Goal: Task Accomplishment & Management: Use online tool/utility

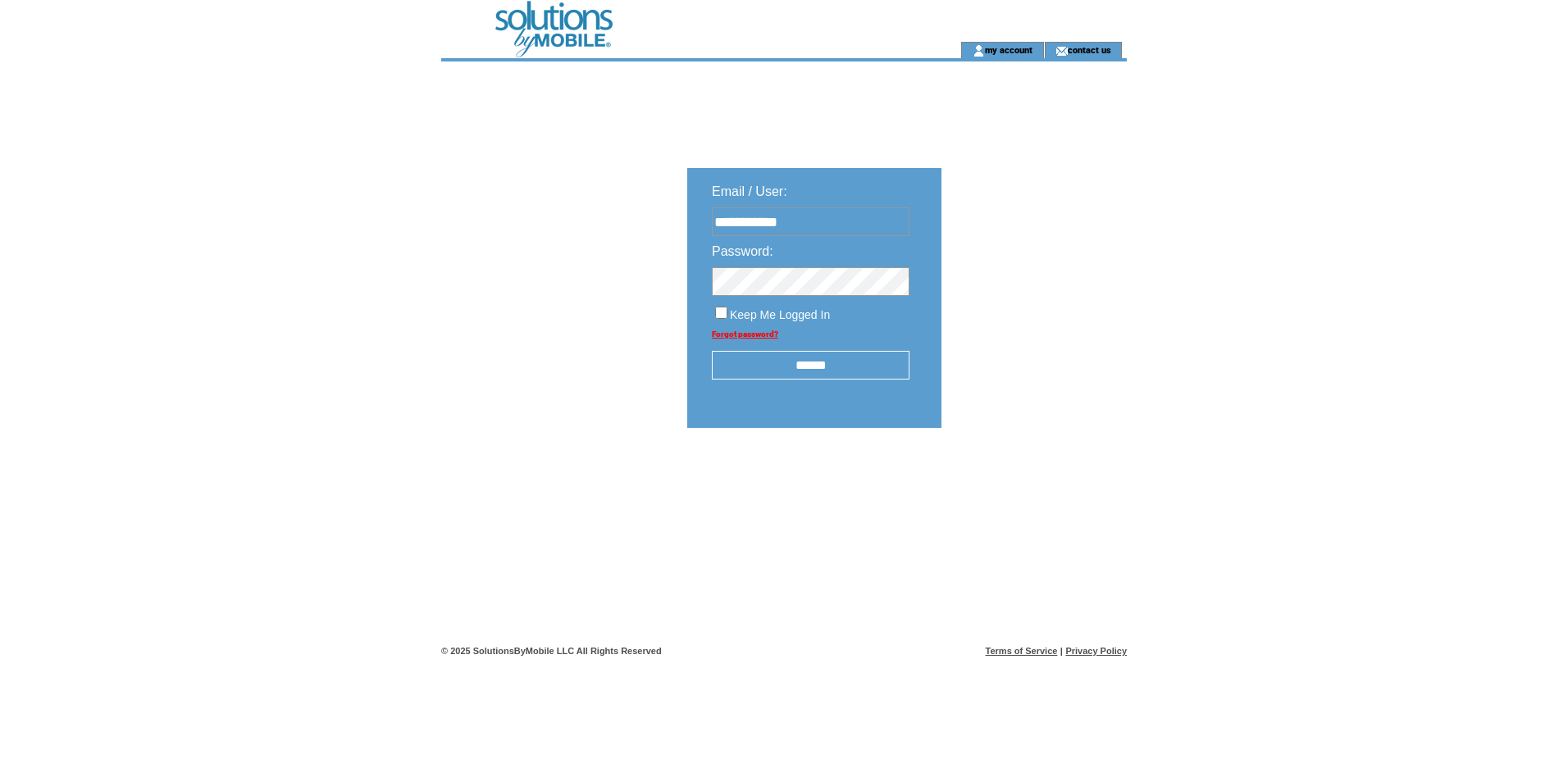
type input "**********"
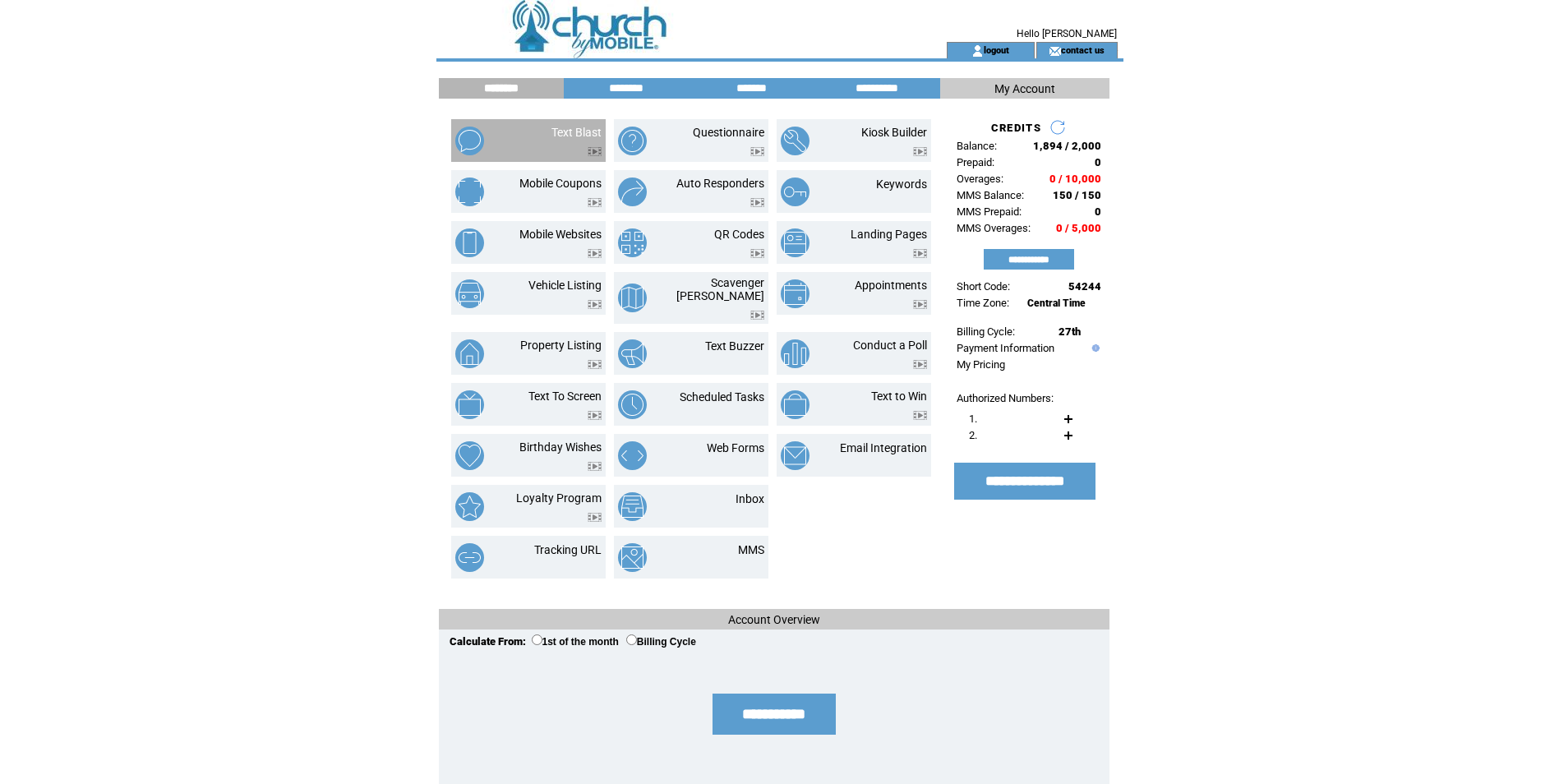
click at [558, 151] on td at bounding box center [577, 147] width 50 height 18
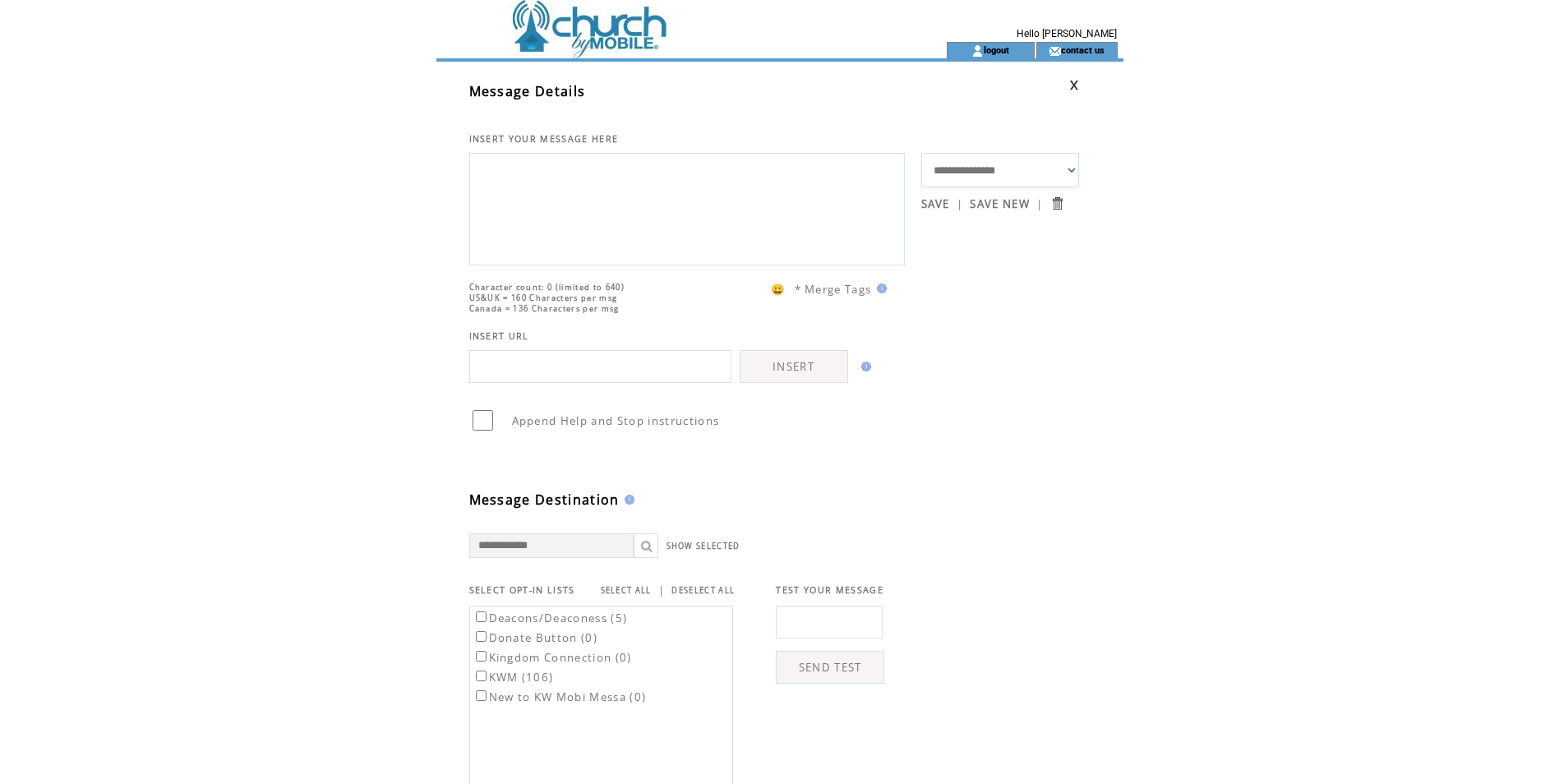
click at [582, 183] on textarea at bounding box center [687, 207] width 418 height 98
type textarea "**********"
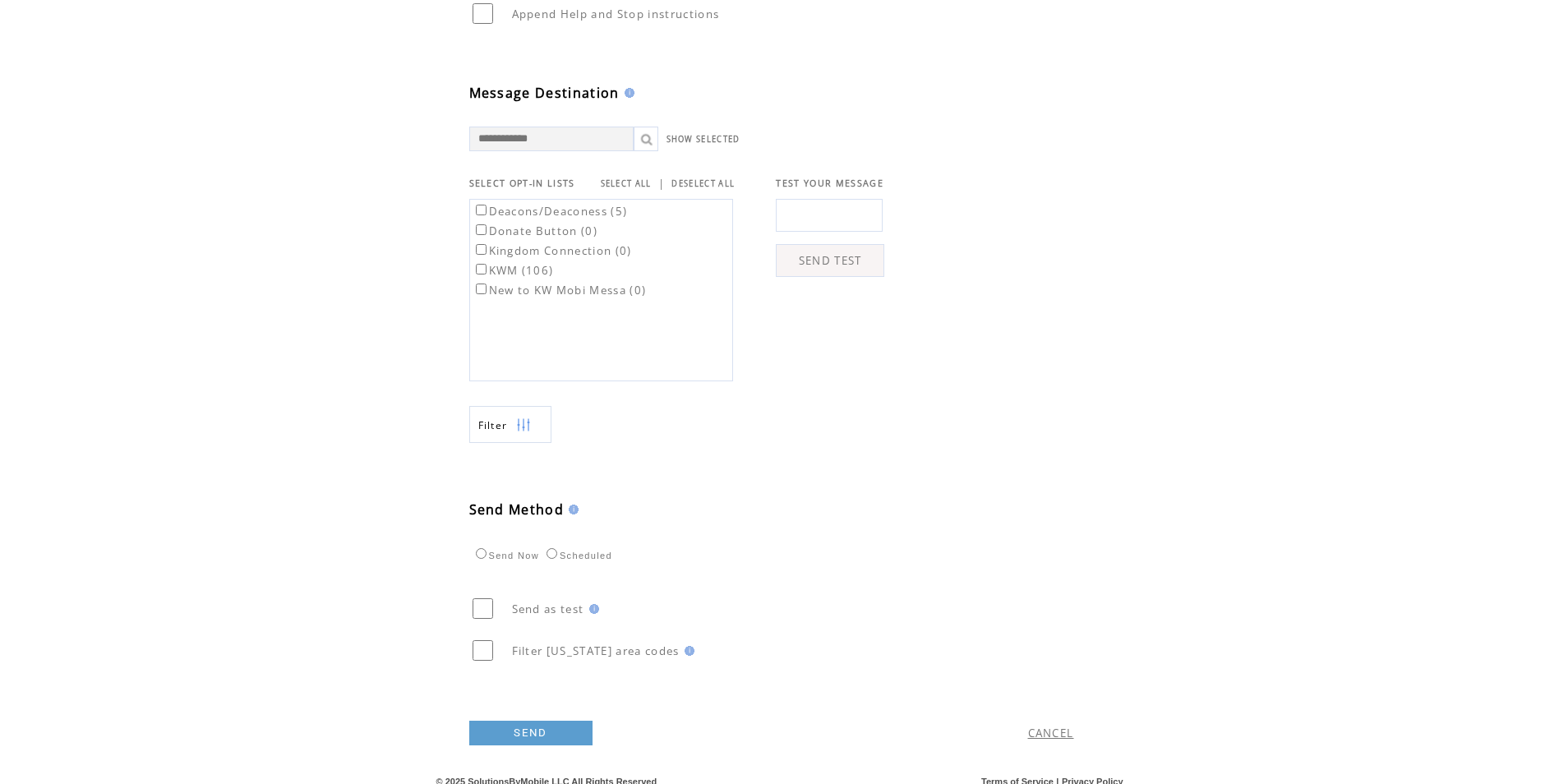
scroll to position [442, 0]
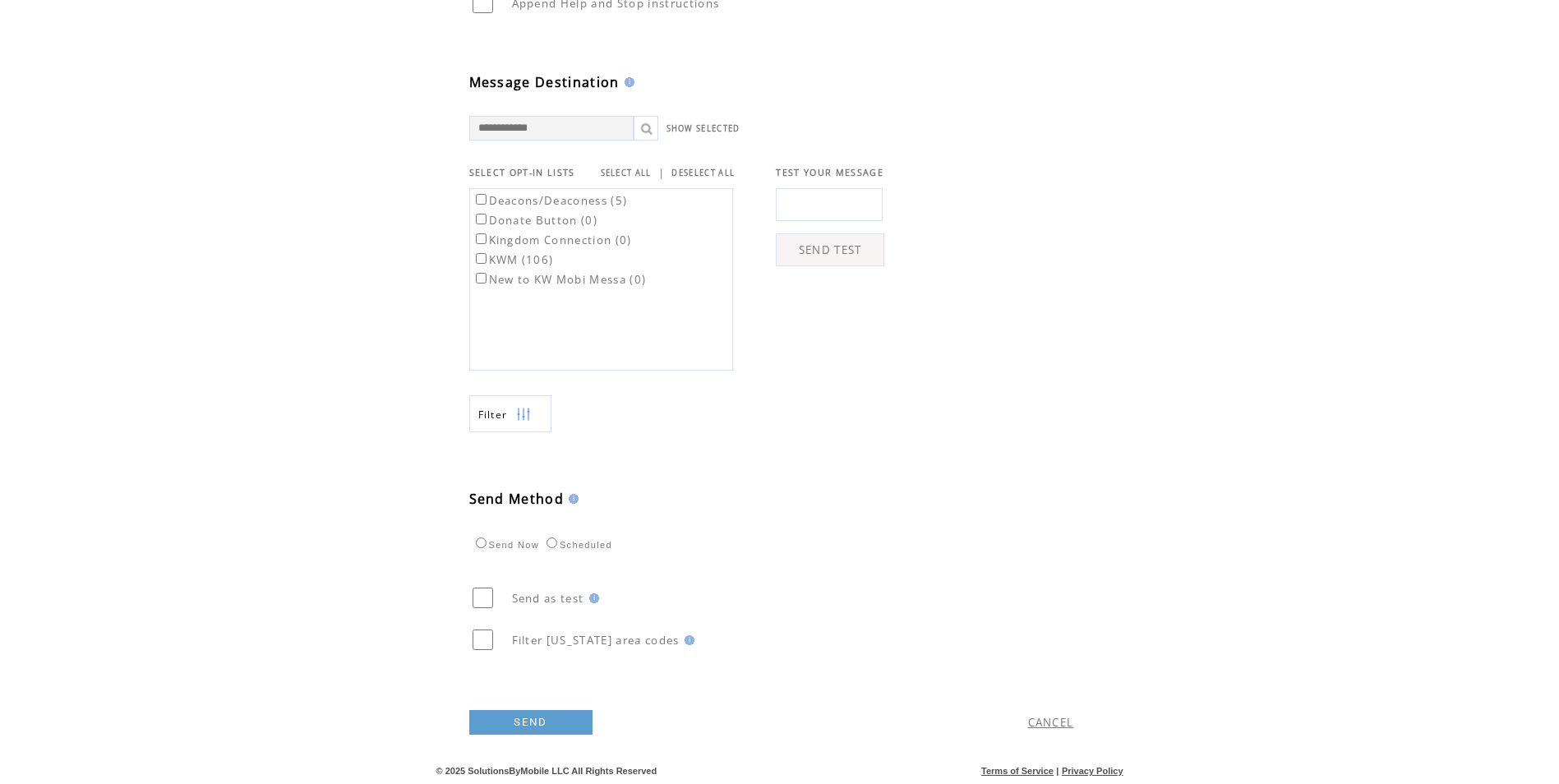
click at [509, 718] on link "SEND" at bounding box center [530, 722] width 124 height 24
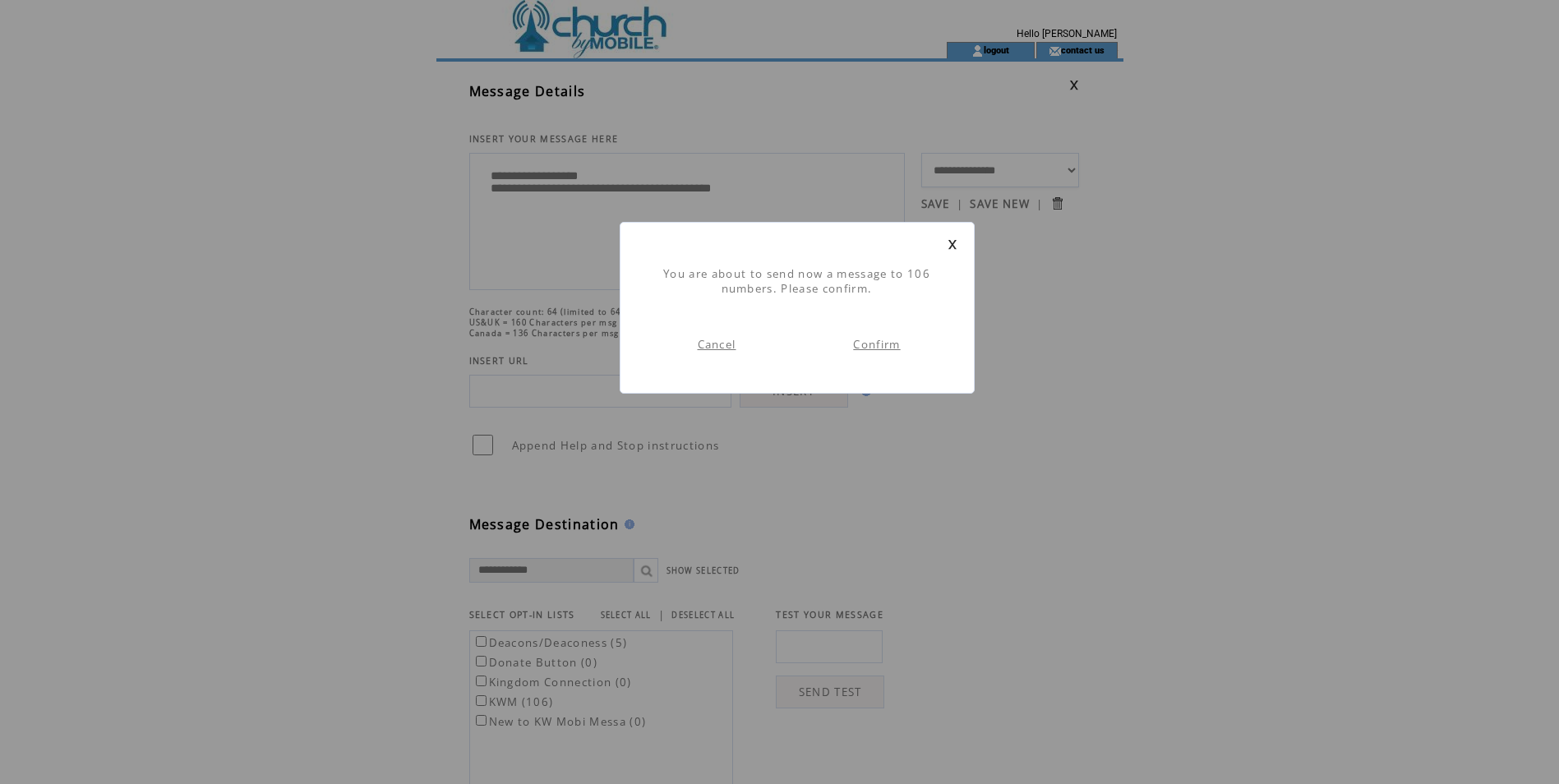
scroll to position [1, 0]
click at [883, 344] on link "Confirm" at bounding box center [877, 345] width 47 height 15
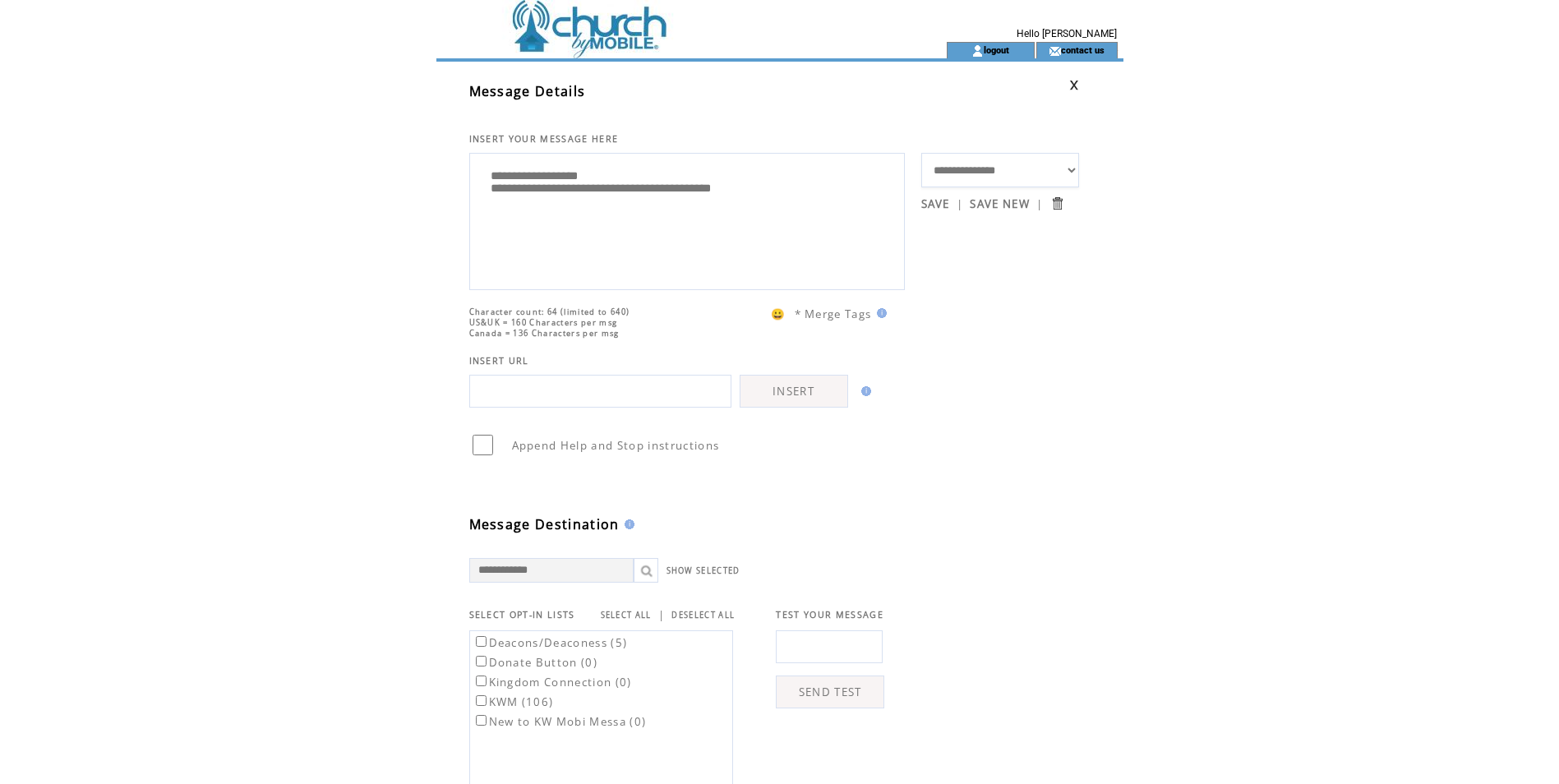
scroll to position [1, 0]
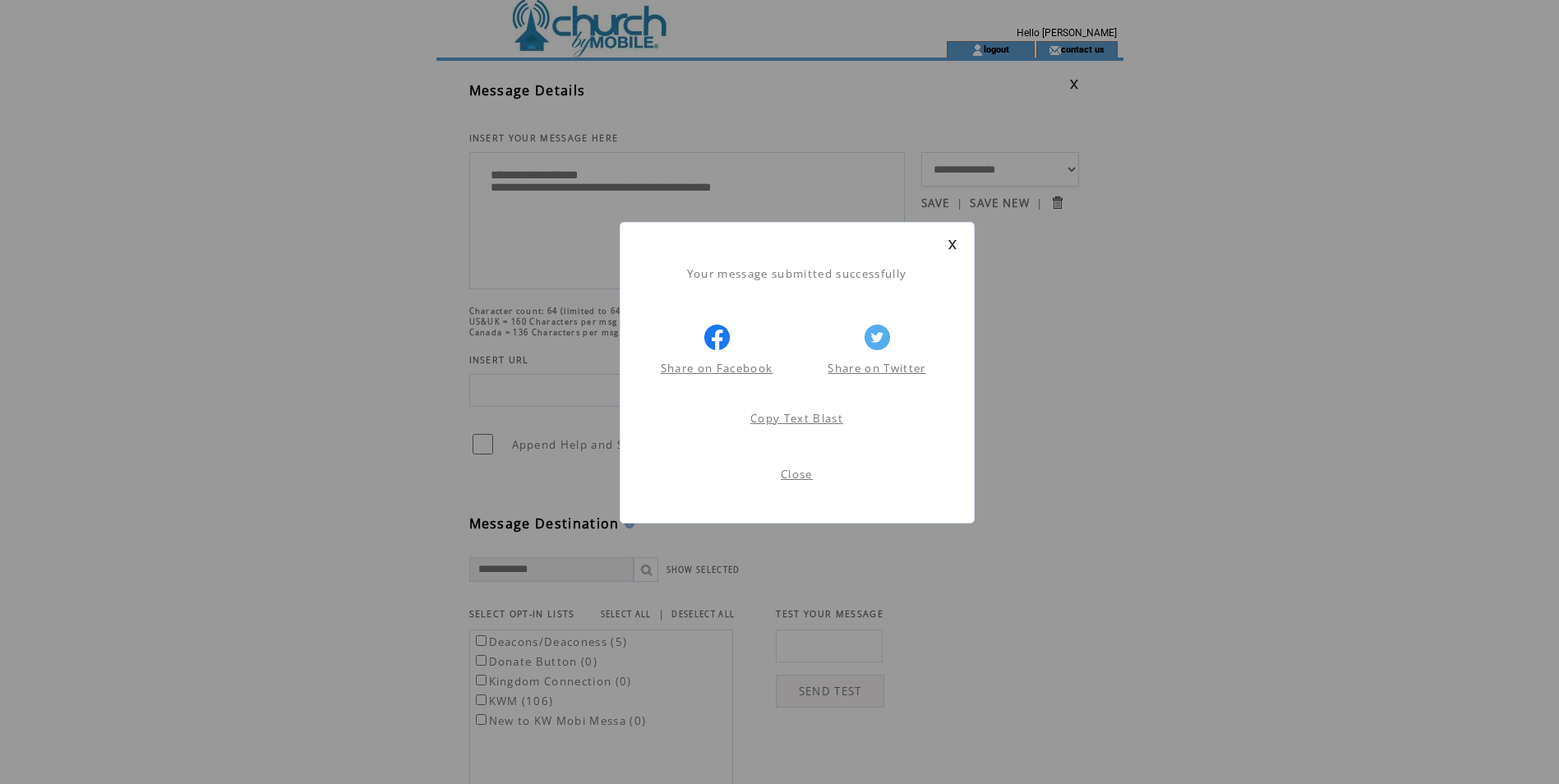
click at [801, 475] on link "Close" at bounding box center [797, 474] width 32 height 15
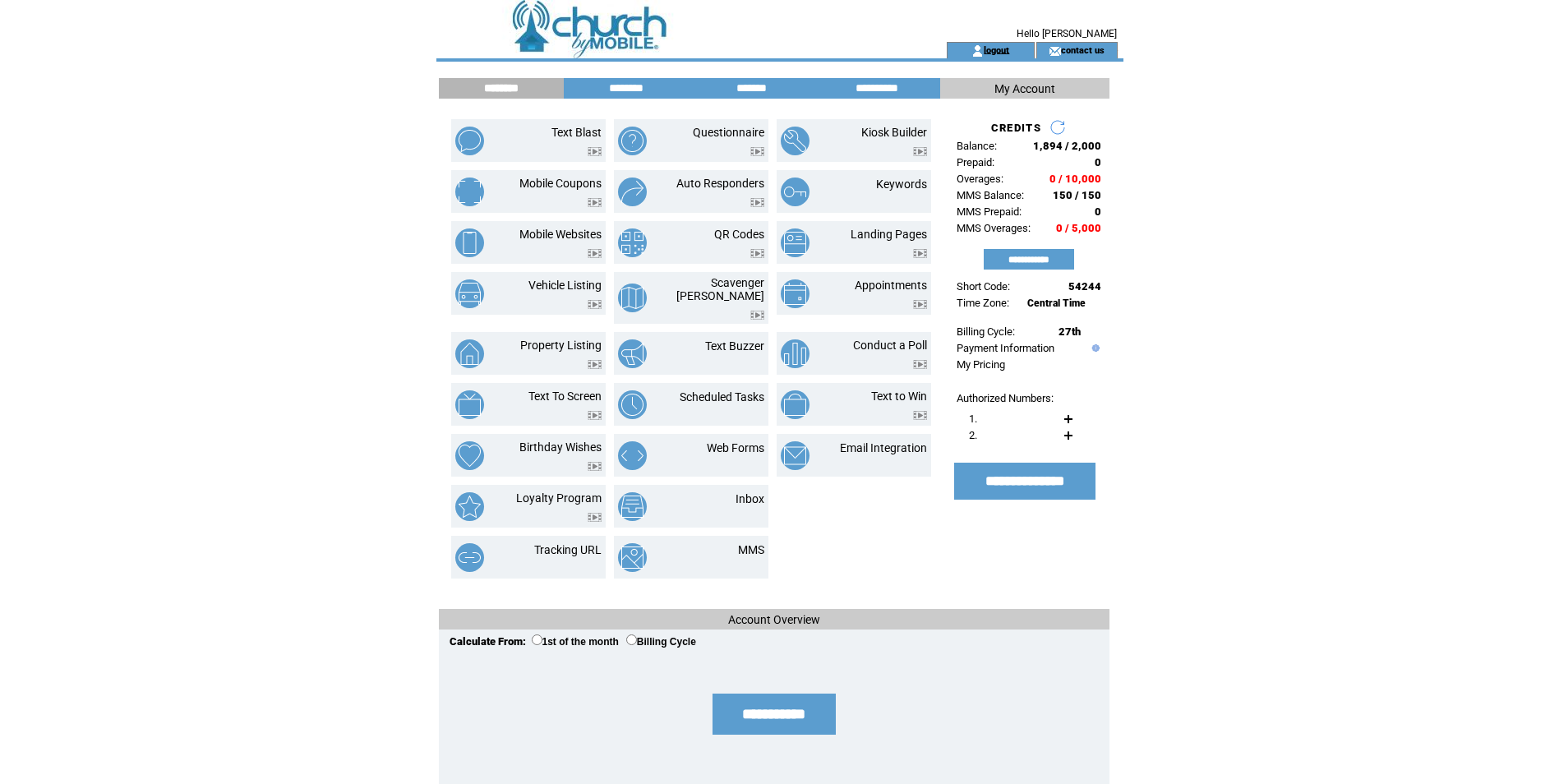
click at [1003, 47] on link "logout" at bounding box center [997, 50] width 25 height 11
